Goal: Task Accomplishment & Management: Complete application form

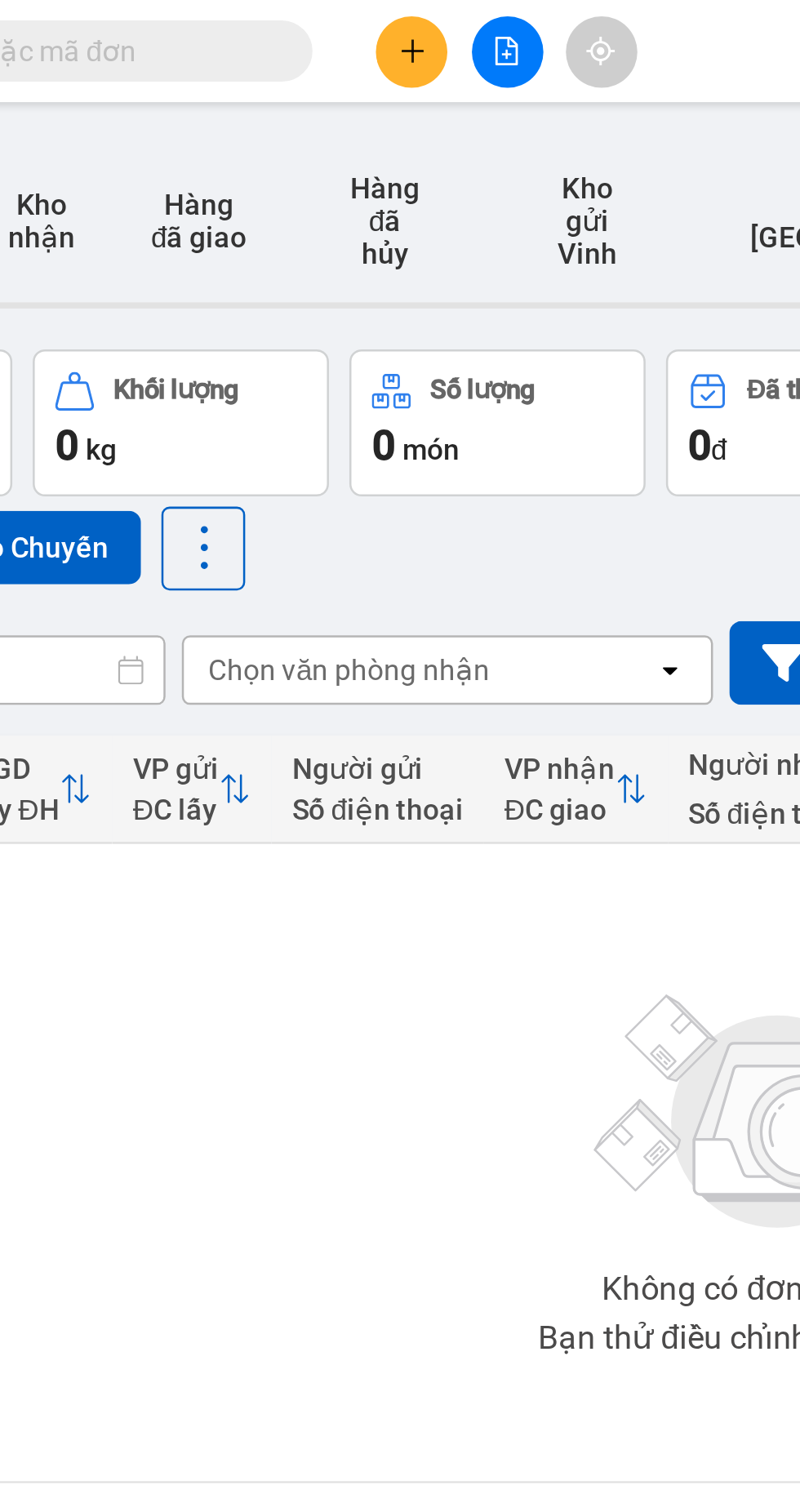
click at [249, 20] on input "text" at bounding box center [185, 21] width 193 height 18
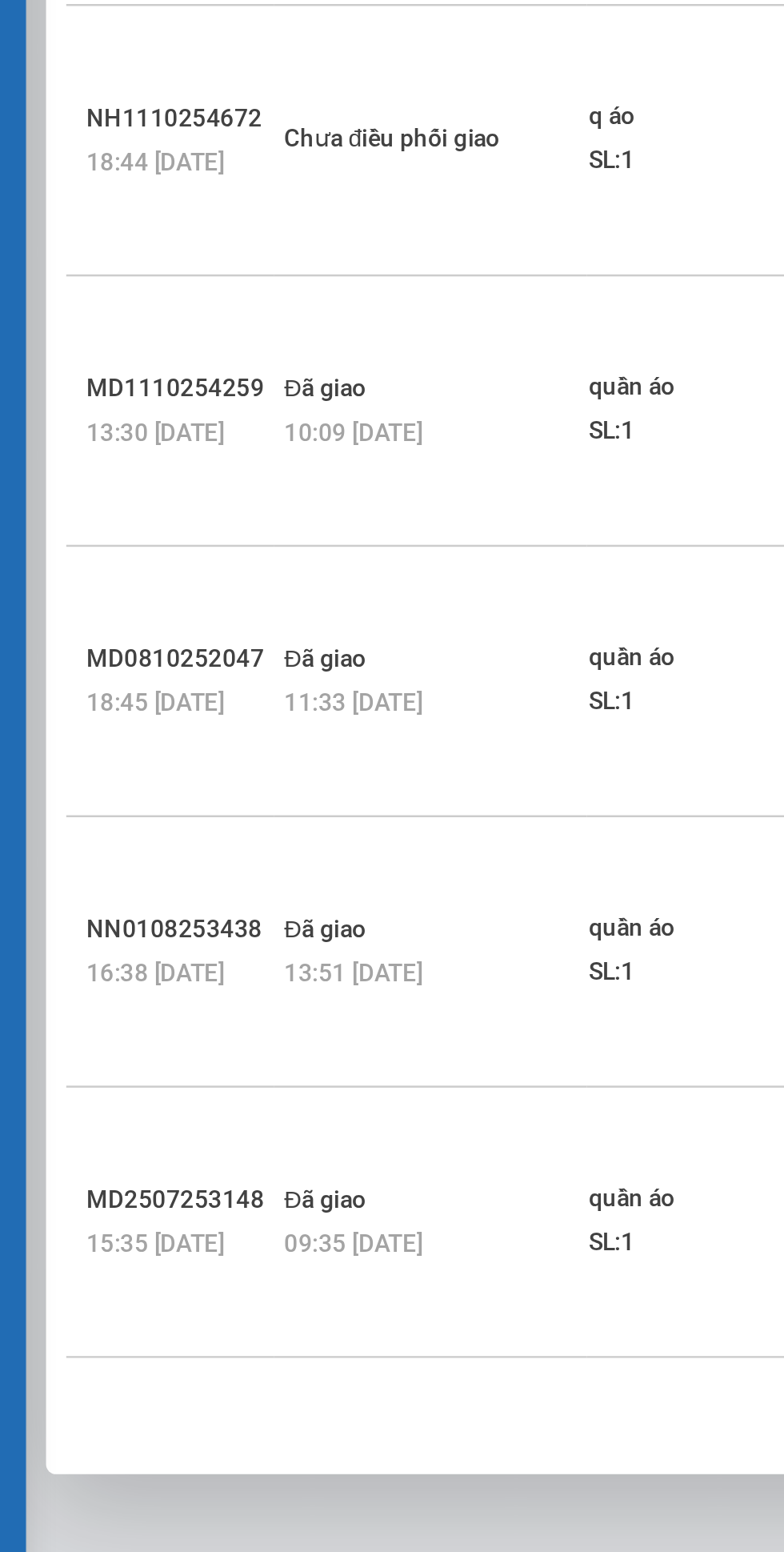
type input "0387674510"
click at [273, 202] on div "SL: 1" at bounding box center [332, 208] width 120 height 18
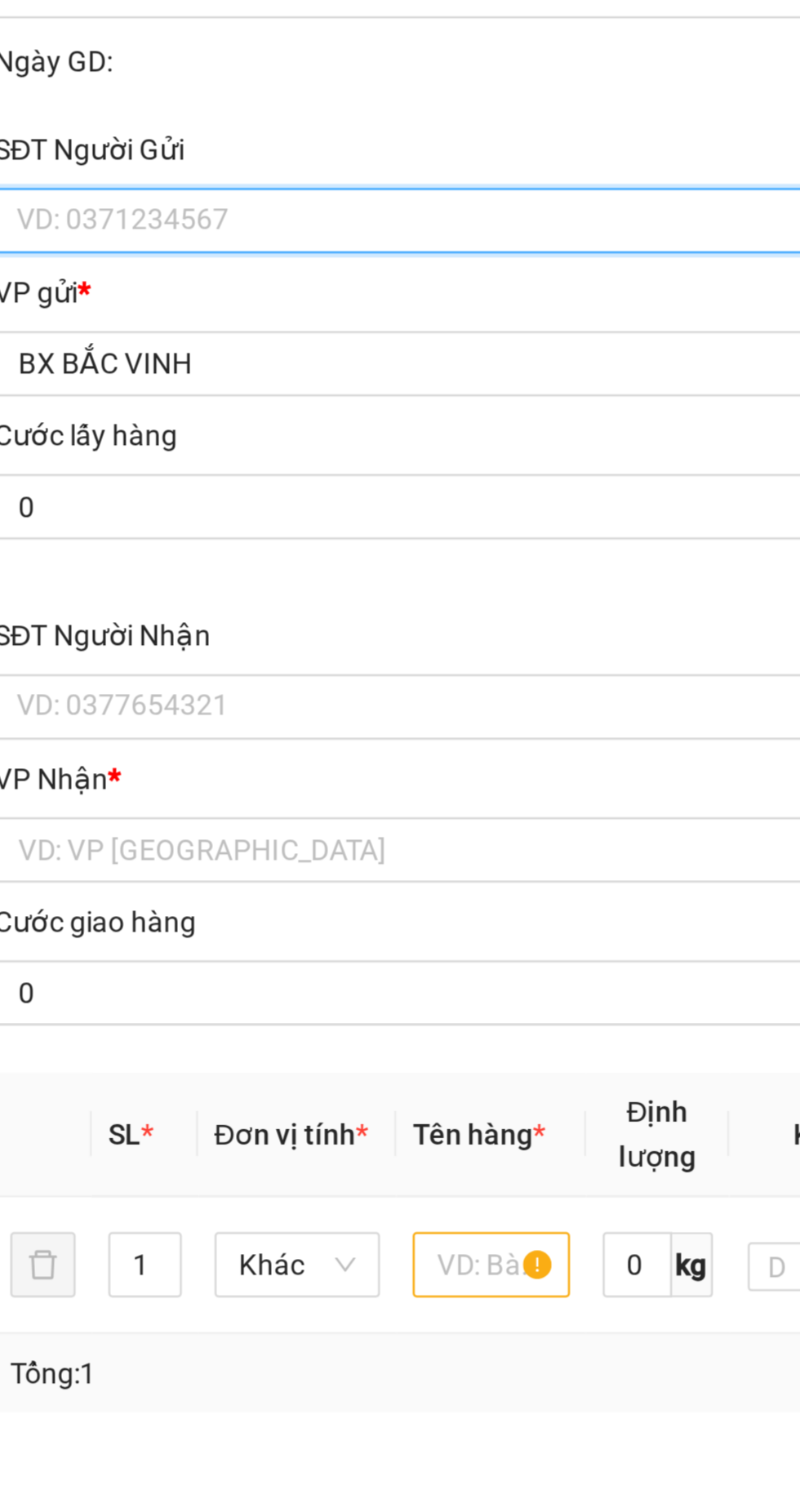
type input "0868119195"
type input "0387674510"
type input "công nguyễn"
checkbox input "true"
type input "bến xe mới"
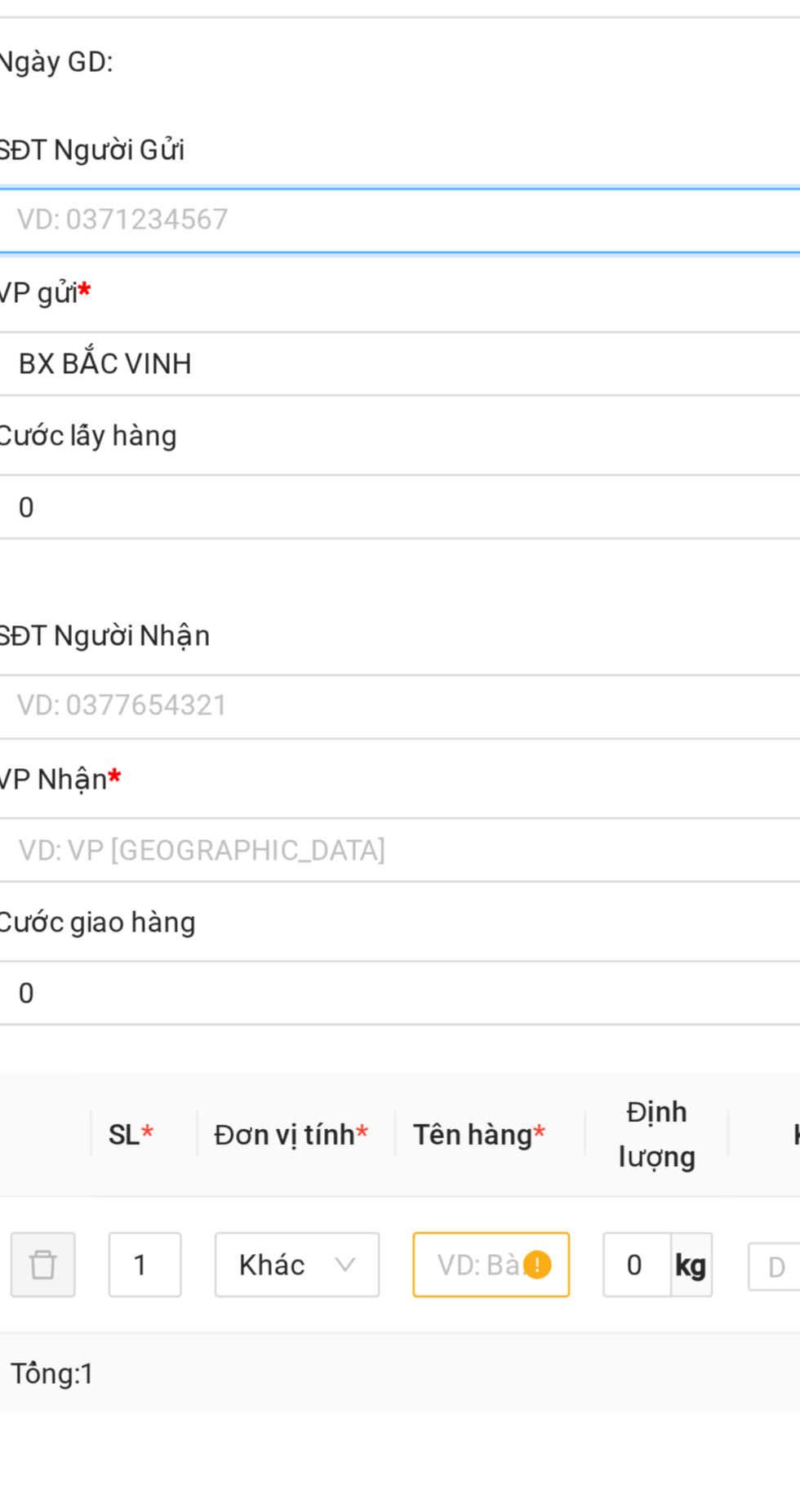
type input "0"
type input "40.000"
